Goal: Check status: Check status

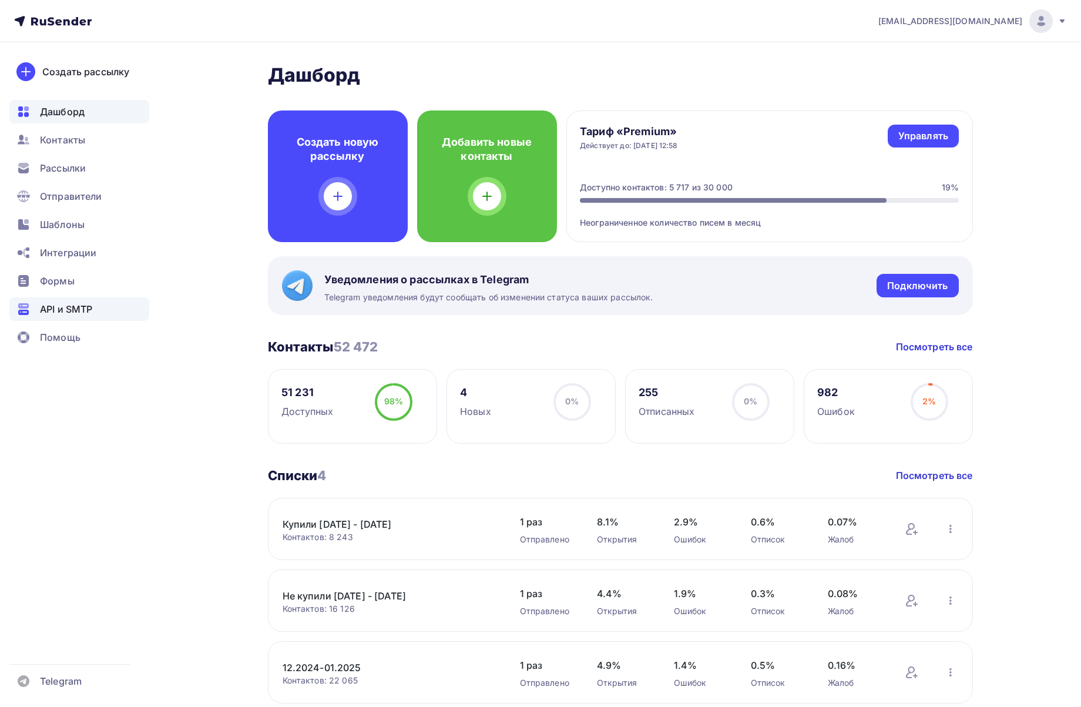
click at [75, 308] on span "API и SMTP" at bounding box center [66, 309] width 52 height 14
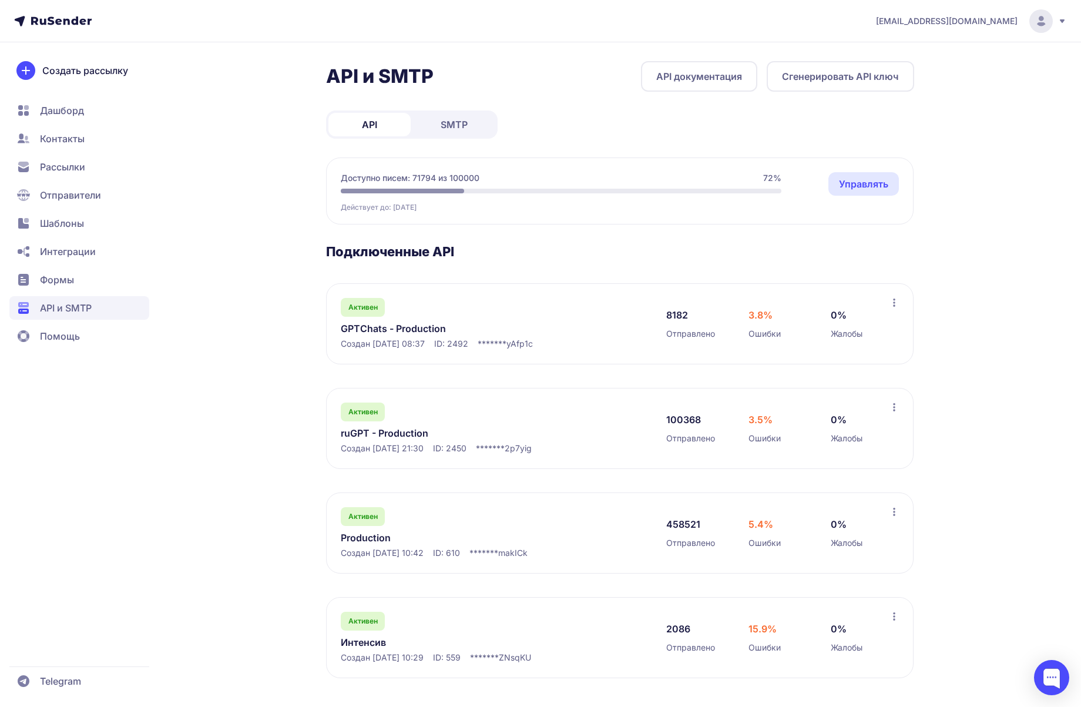
click at [362, 331] on link "GPTChats - Production" at bounding box center [461, 328] width 241 height 14
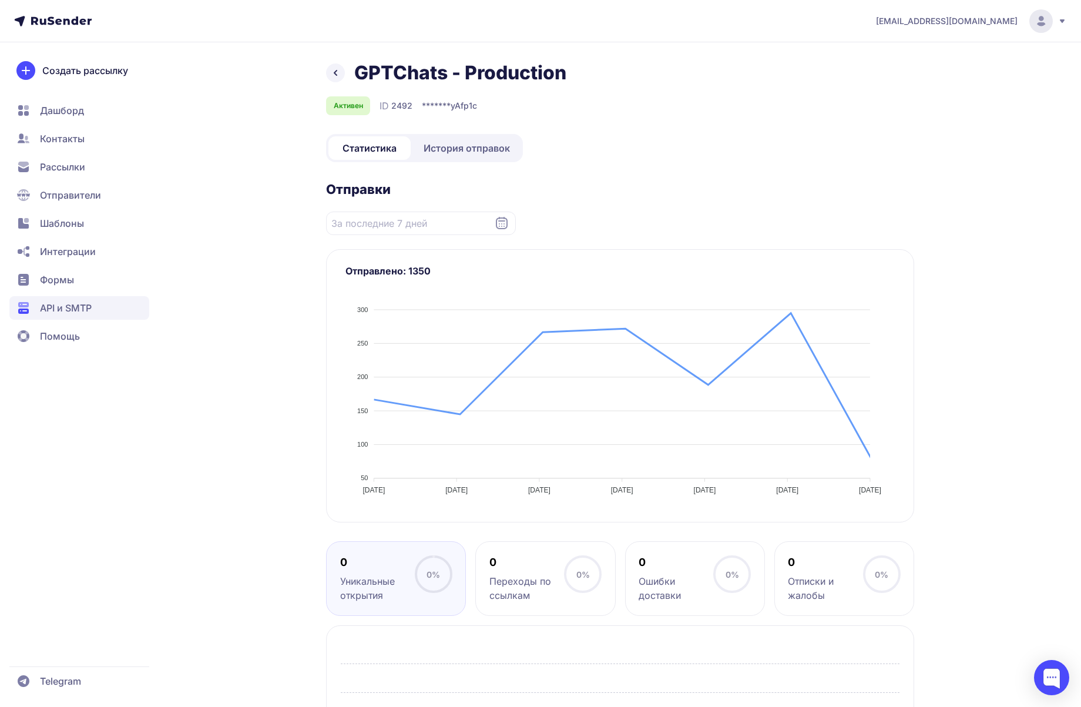
click at [465, 152] on span "История отправок" at bounding box center [467, 148] width 86 height 14
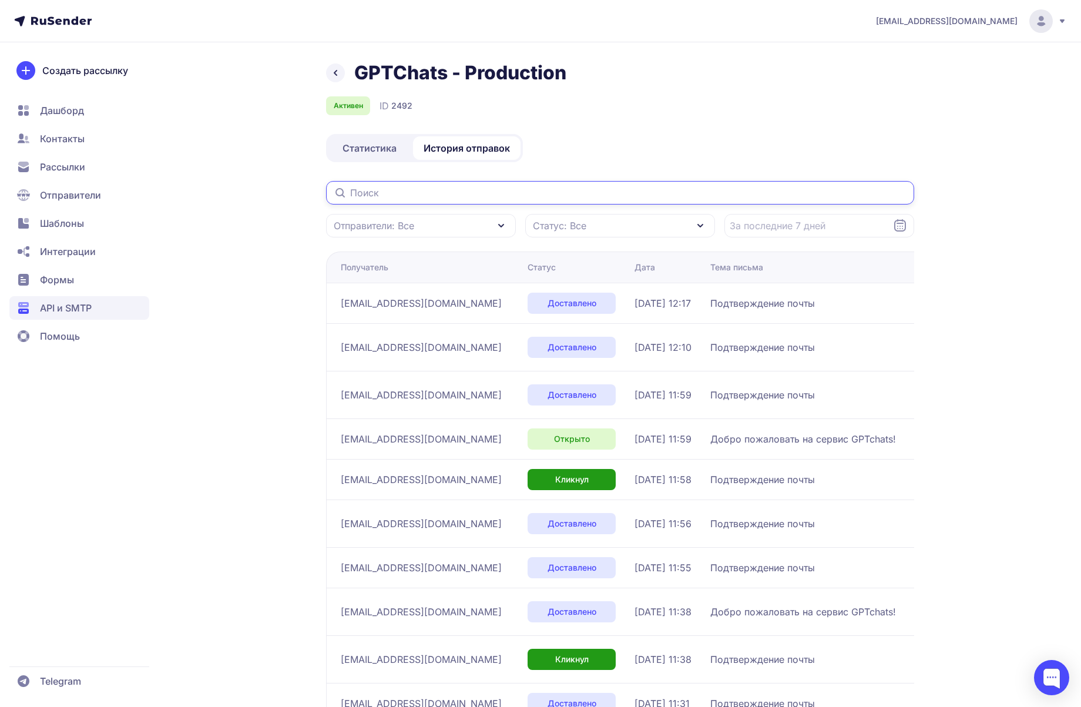
click at [581, 197] on input "text" at bounding box center [620, 193] width 588 height 24
paste input "[EMAIL_ADDRESS][DOMAIN_NAME]"
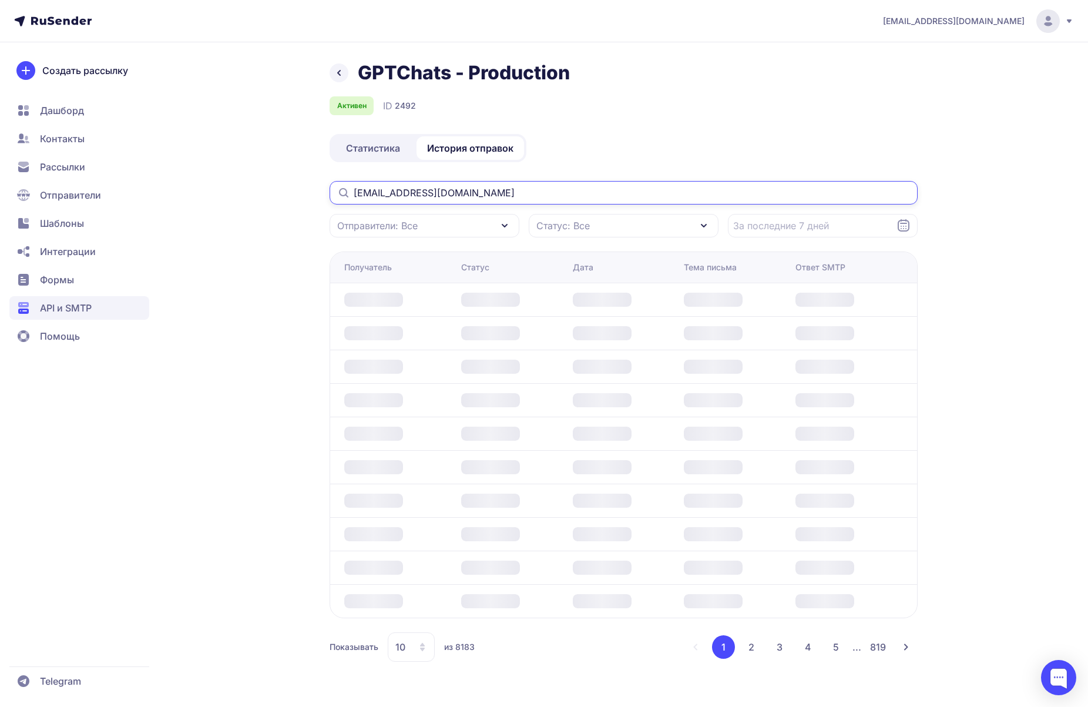
type input "[EMAIL_ADDRESS][DOMAIN_NAME]"
click at [949, 267] on div "GPTChats - Production Активен ID 2492 Статистика История отправок nat.malikova1…" at bounding box center [544, 375] width 846 height 629
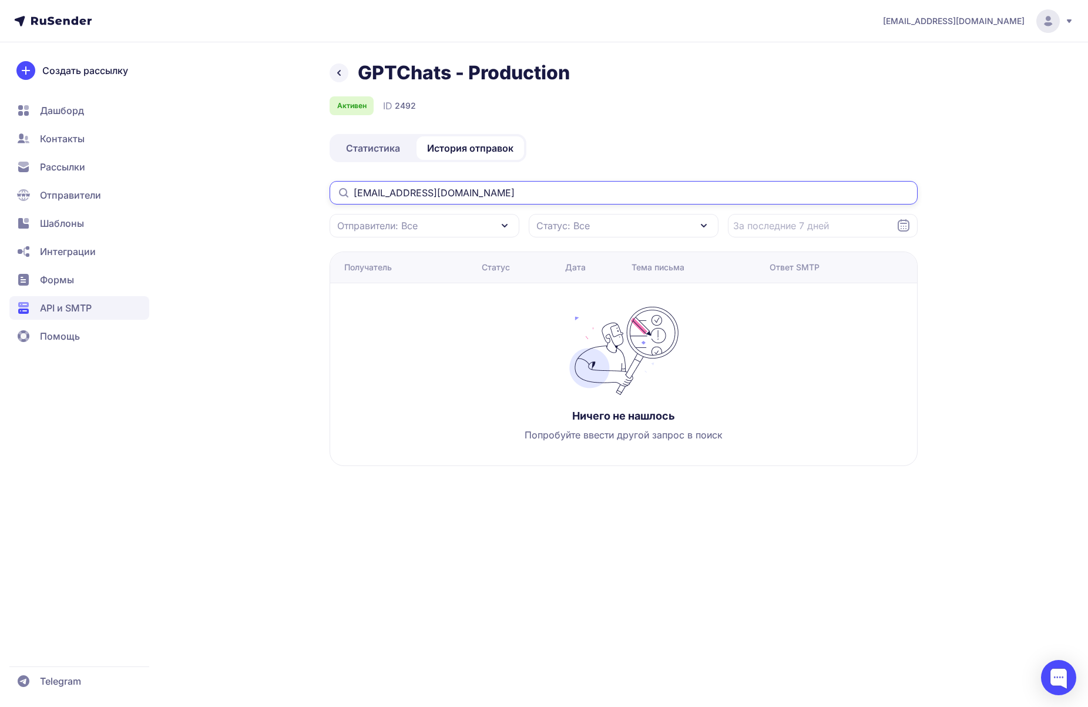
click at [542, 187] on input "[EMAIL_ADDRESS][DOMAIN_NAME]" at bounding box center [624, 193] width 588 height 24
drag, startPoint x: 535, startPoint y: 192, endPoint x: 55, endPoint y: 124, distance: 484.8
click at [330, 181] on input "[EMAIL_ADDRESS][DOMAIN_NAME]" at bounding box center [624, 193] width 588 height 24
click at [374, 140] on link "Статистика" at bounding box center [373, 148] width 82 height 24
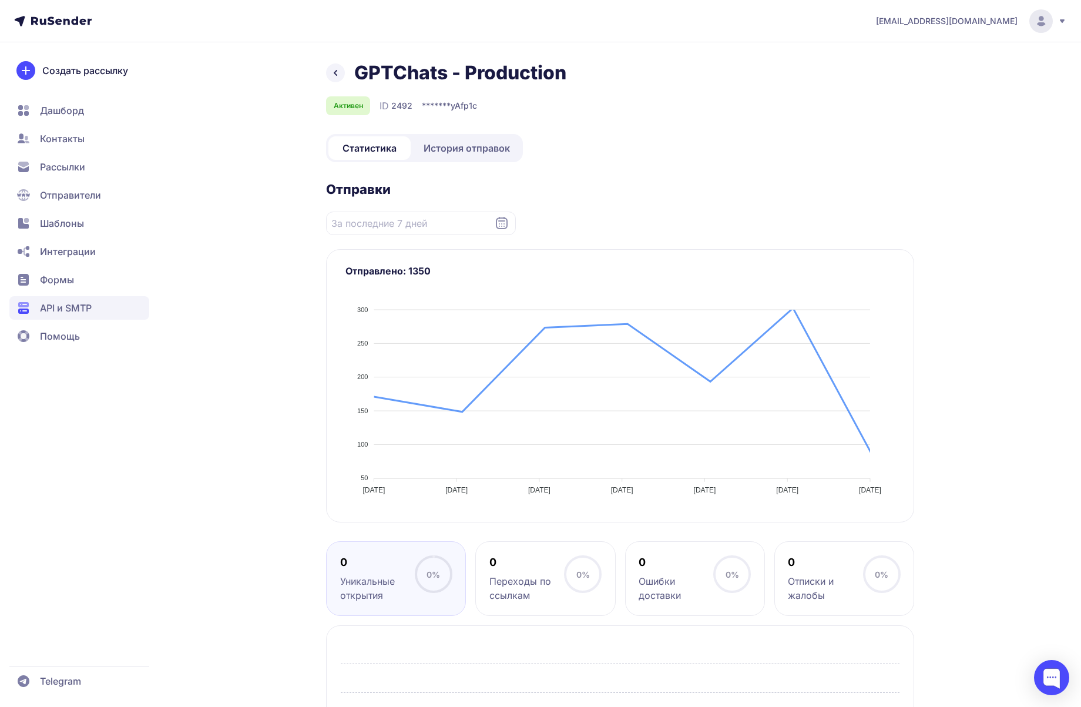
click at [473, 147] on span "История отправок" at bounding box center [467, 148] width 86 height 14
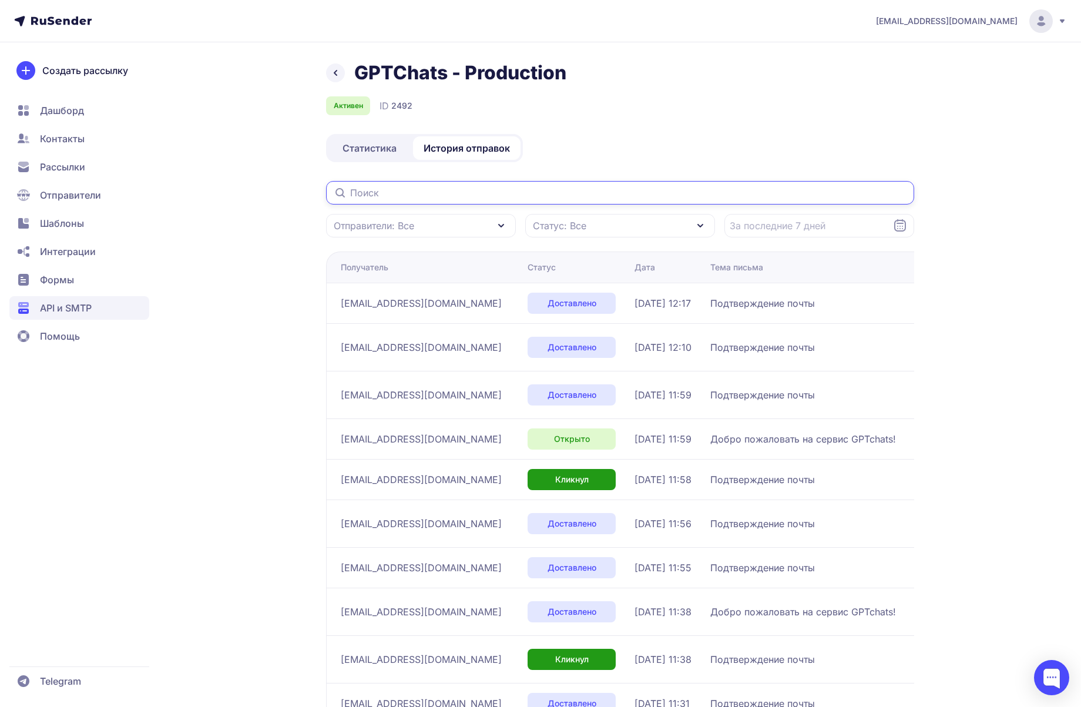
click at [463, 190] on input "text" at bounding box center [620, 193] width 588 height 24
paste input "[EMAIL_ADDRESS][DOMAIN_NAME]"
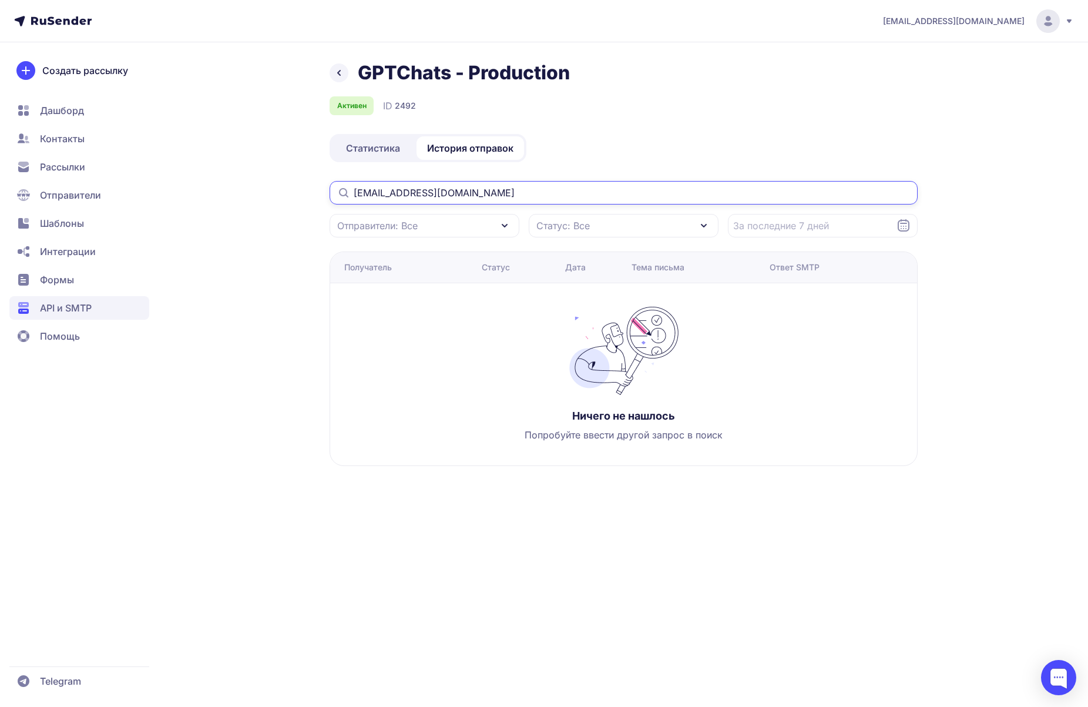
type input "[EMAIL_ADDRESS][DOMAIN_NAME]"
click at [378, 155] on span "Статистика" at bounding box center [373, 148] width 54 height 14
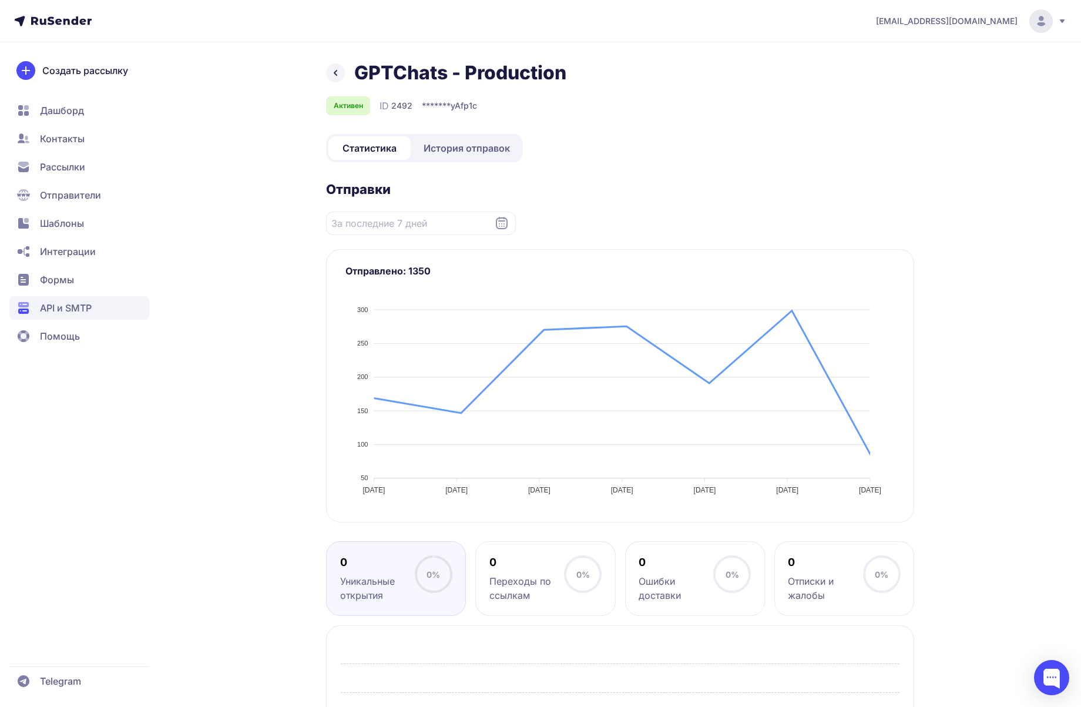
click at [467, 150] on span "История отправок" at bounding box center [467, 148] width 86 height 14
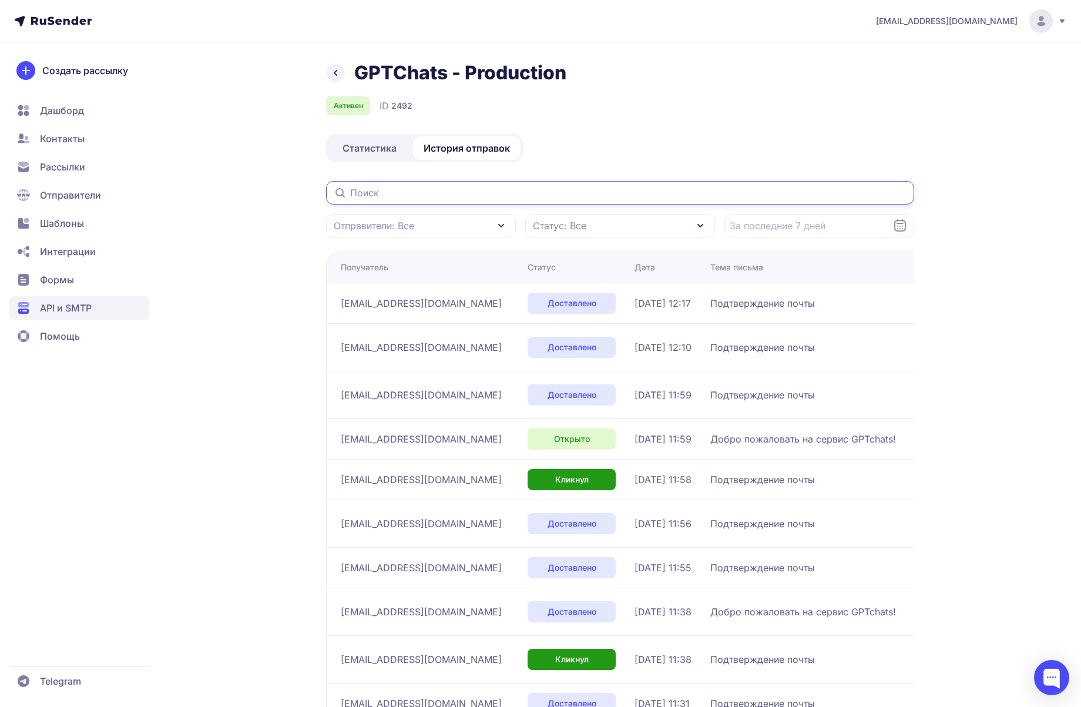
click at [519, 200] on input "text" at bounding box center [620, 193] width 588 height 24
paste input "[EMAIL_ADDRESS][DOMAIN_NAME]"
type input "[EMAIL_ADDRESS][DOMAIN_NAME]"
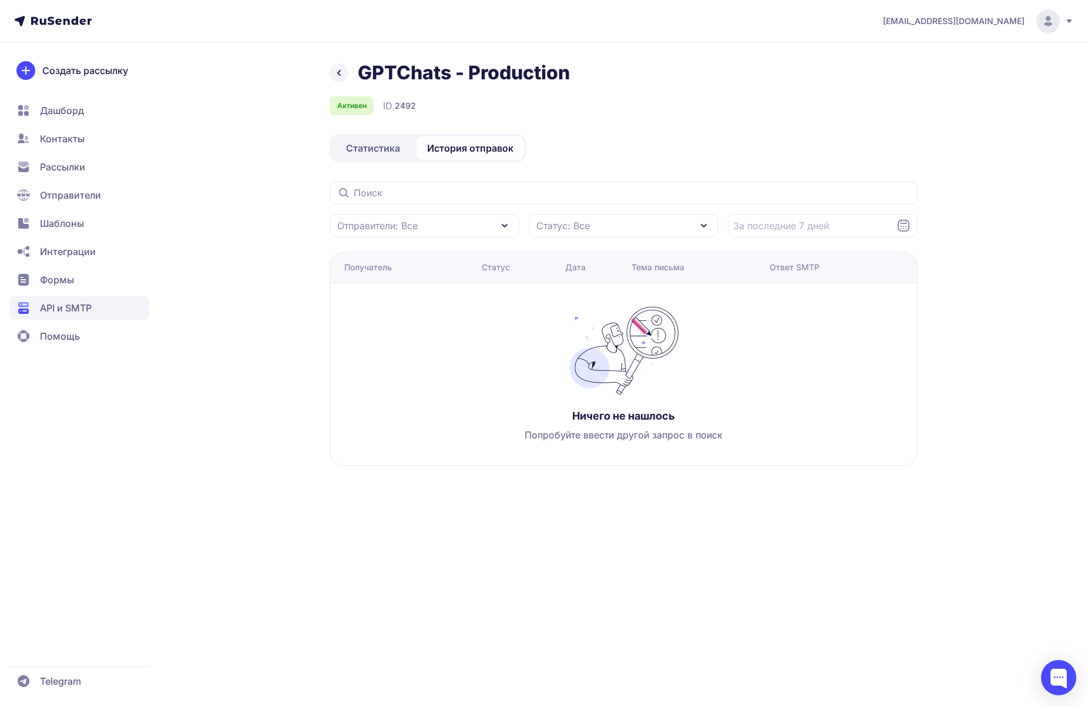
click at [272, 193] on div "GPTChats - Production Активен ID 2492 Статистика История отправок Отправители: …" at bounding box center [544, 277] width 846 height 433
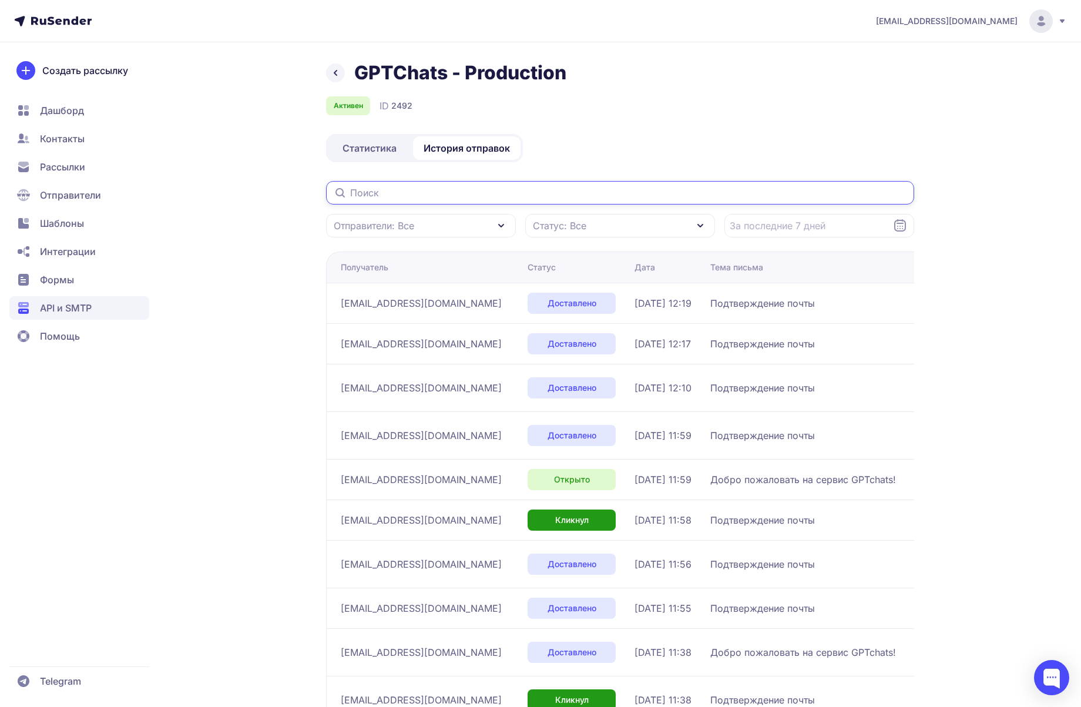
click at [481, 186] on input "text" at bounding box center [620, 193] width 588 height 24
paste input "[EMAIL_ADDRESS][DOMAIN_NAME]"
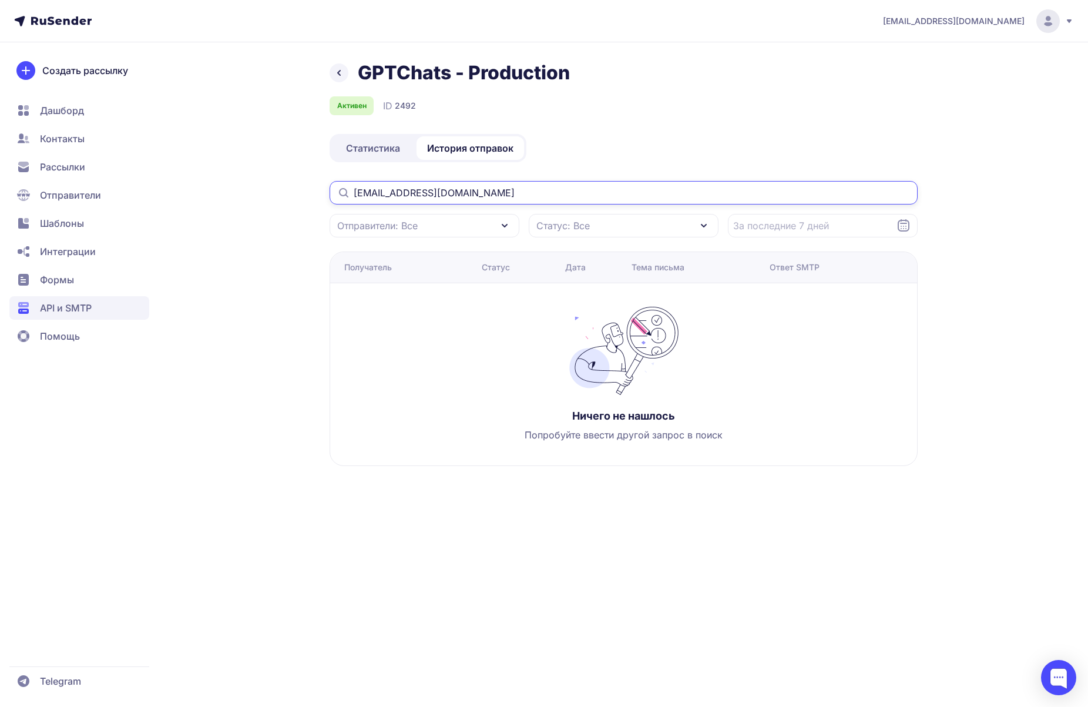
type input "[EMAIL_ADDRESS][DOMAIN_NAME]"
click at [938, 296] on div "GPTChats - Production Активен ID 2492 Статистика История отправок [EMAIL_ADDRES…" at bounding box center [544, 277] width 846 height 433
click at [612, 194] on input "[EMAIL_ADDRESS][DOMAIN_NAME]" at bounding box center [624, 193] width 588 height 24
click at [328, 76] on div "GPTChats - Production Активен ID 2492 Статистика История отправок [EMAIL_ADDRES…" at bounding box center [544, 277] width 846 height 433
click at [340, 74] on icon at bounding box center [339, 73] width 14 height 14
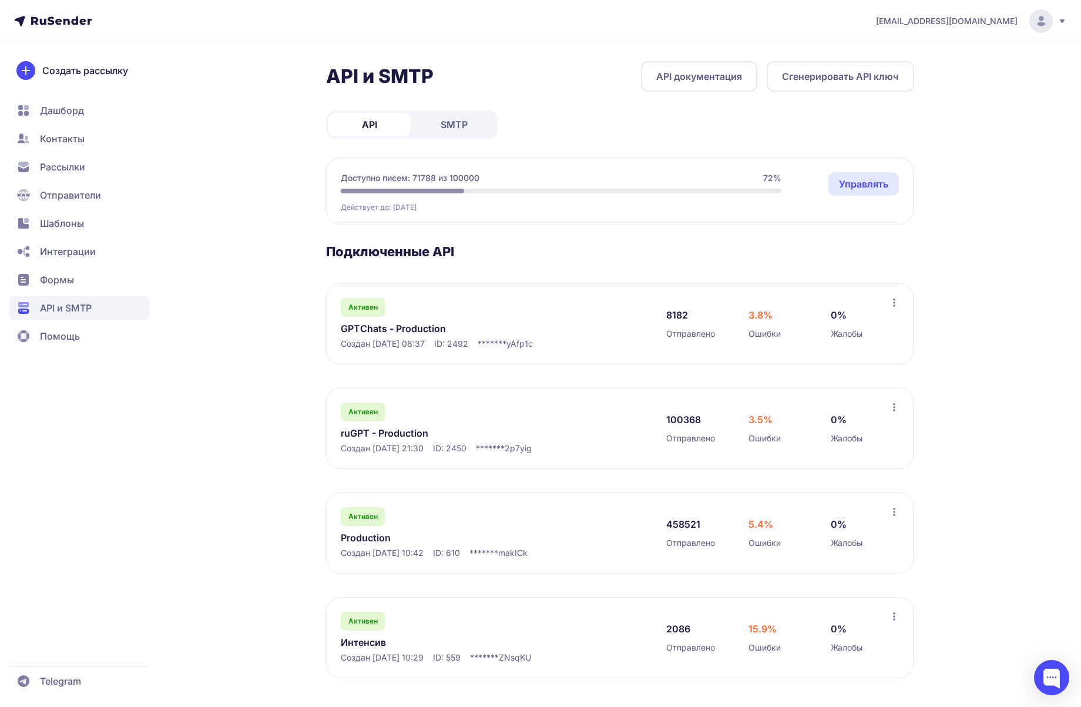
click at [398, 429] on link "ruGPT - Production" at bounding box center [461, 433] width 241 height 14
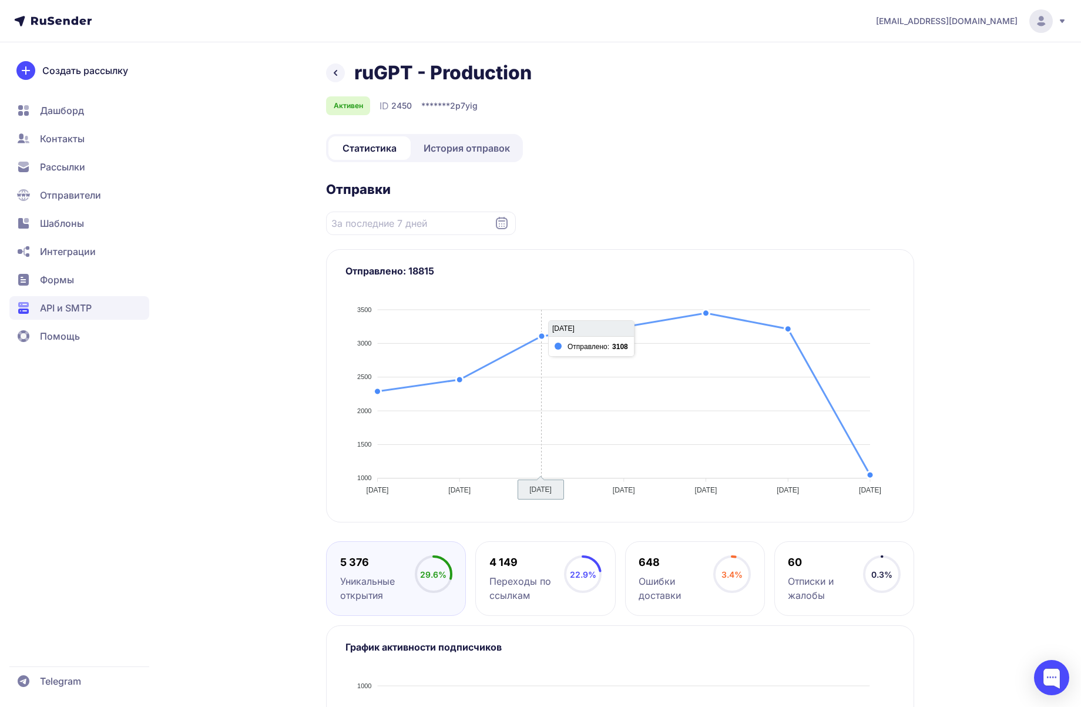
click at [474, 163] on div "ruGPT - Production Активен ID 2450 ******* 2p7yig Статистика История отправок О…" at bounding box center [620, 486] width 588 height 851
click at [471, 152] on span "История отправок" at bounding box center [467, 148] width 86 height 14
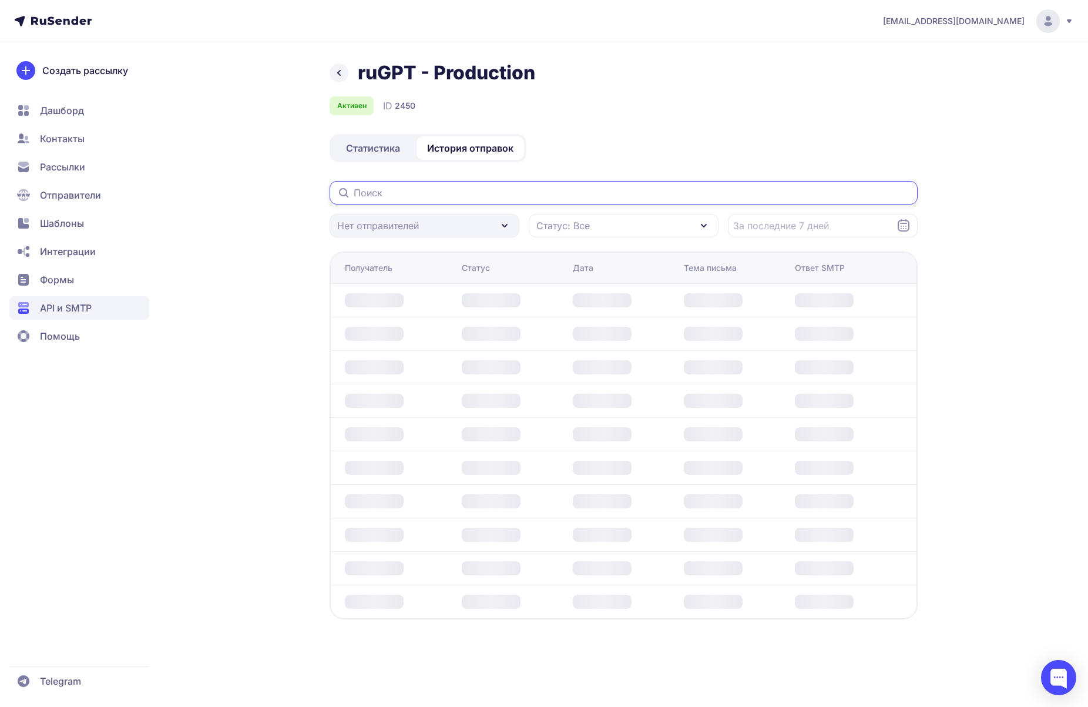
click at [703, 183] on input "text" at bounding box center [624, 193] width 588 height 24
paste input "[EMAIL_ADDRESS][DOMAIN_NAME]"
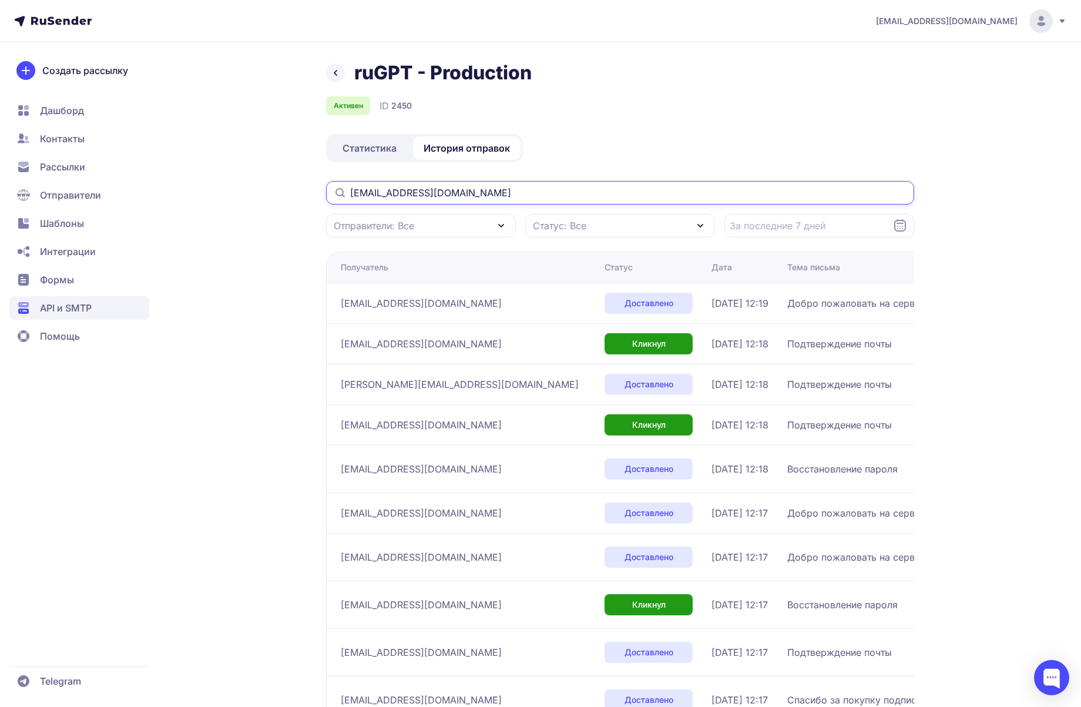
type input "[EMAIL_ADDRESS][DOMAIN_NAME]"
click at [560, 194] on input "[EMAIL_ADDRESS][DOMAIN_NAME]" at bounding box center [620, 193] width 588 height 24
type input "[EMAIL_ADDRESS][DOMAIN_NAME]"
